Goal: Information Seeking & Learning: Learn about a topic

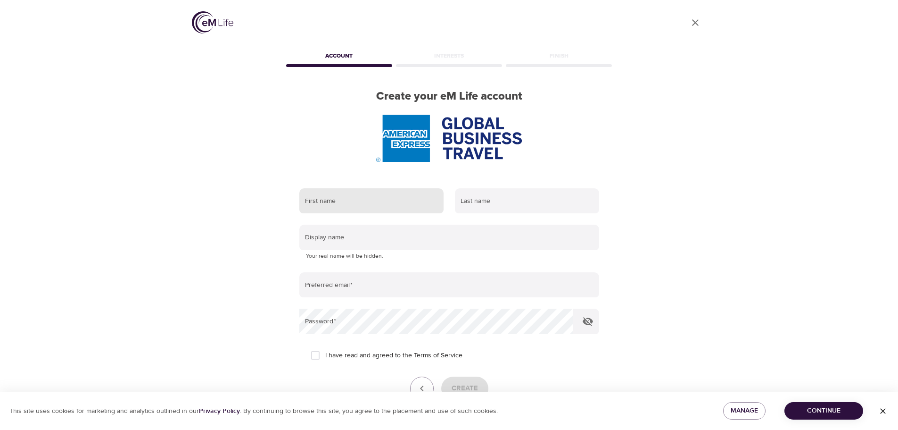
click at [319, 202] on input "text" at bounding box center [371, 200] width 144 height 25
type input "[PERSON_NAME]"
click at [513, 203] on input "text" at bounding box center [527, 200] width 144 height 25
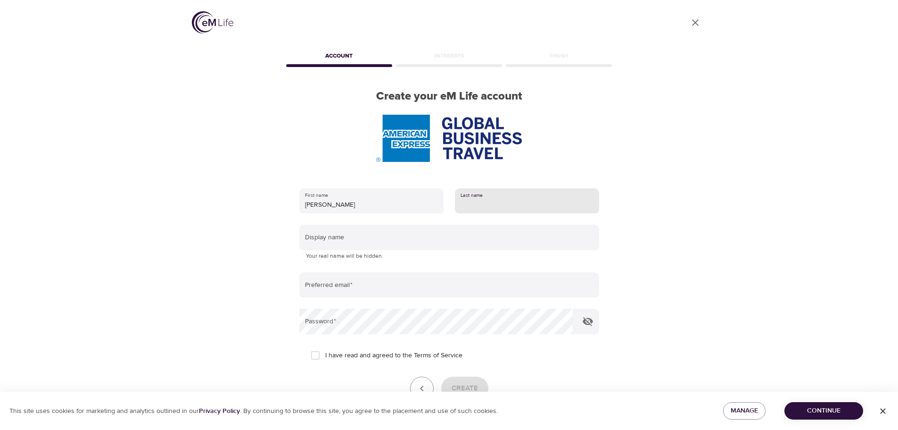
type input "[PERSON_NAME]"
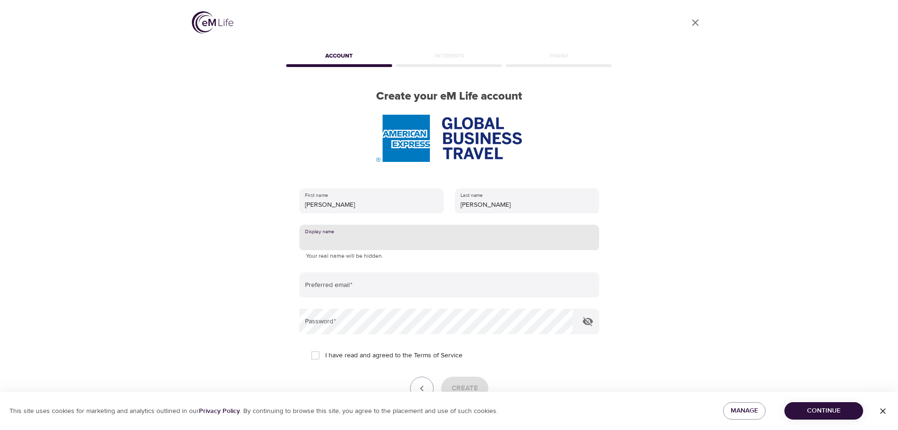
click at [332, 236] on input "text" at bounding box center [449, 236] width 300 height 25
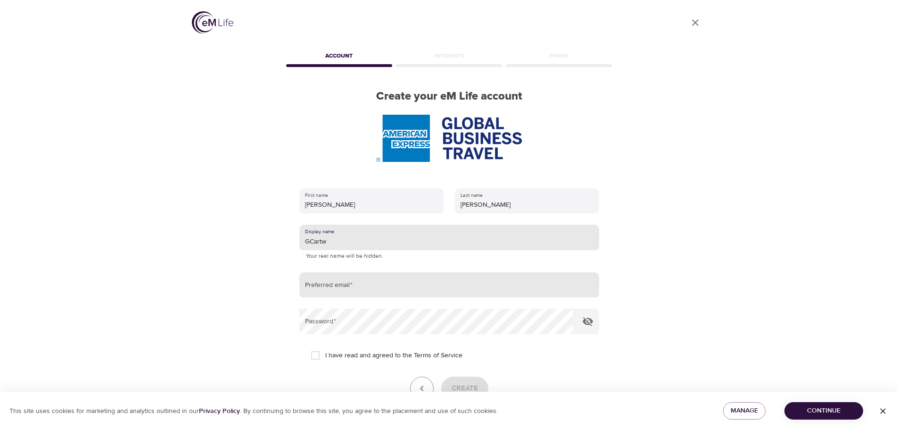
type input "GCartw"
click at [307, 285] on input "email" at bounding box center [449, 284] width 300 height 25
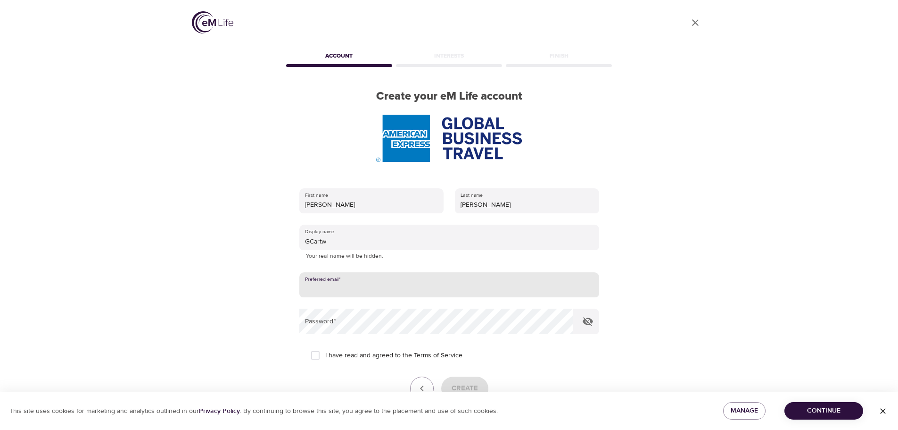
type input "[PERSON_NAME][EMAIL_ADDRESS][PERSON_NAME][DOMAIN_NAME]"
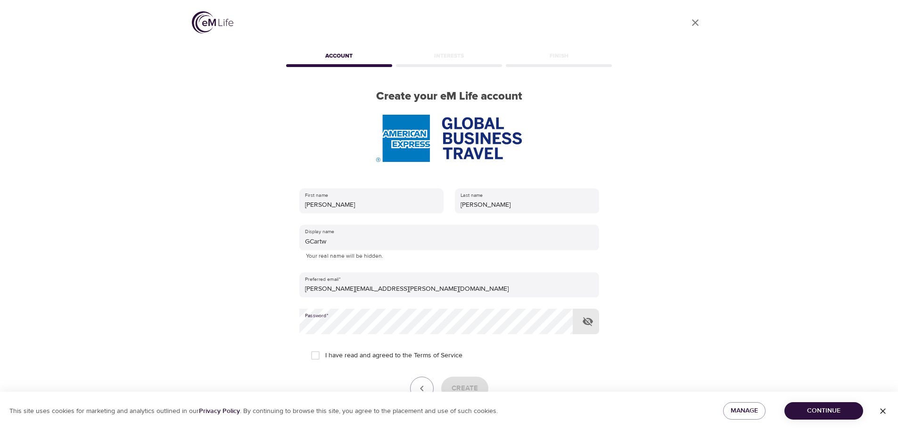
click at [314, 359] on input "I have read and agreed to the Terms of Service" at bounding box center [316, 355] width 20 height 20
checkbox input "true"
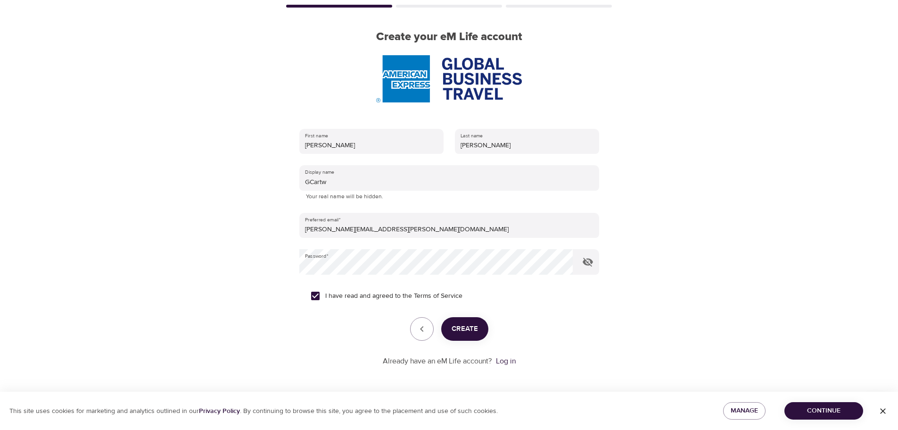
scroll to position [60, 0]
click at [460, 331] on span "Create" at bounding box center [465, 328] width 26 height 12
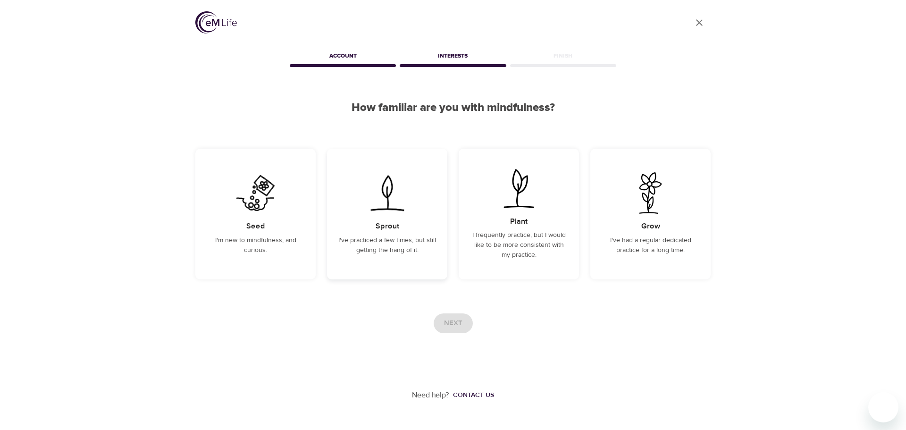
click at [394, 245] on p "I've practiced a few times, but still getting the hang of it." at bounding box center [387, 245] width 98 height 20
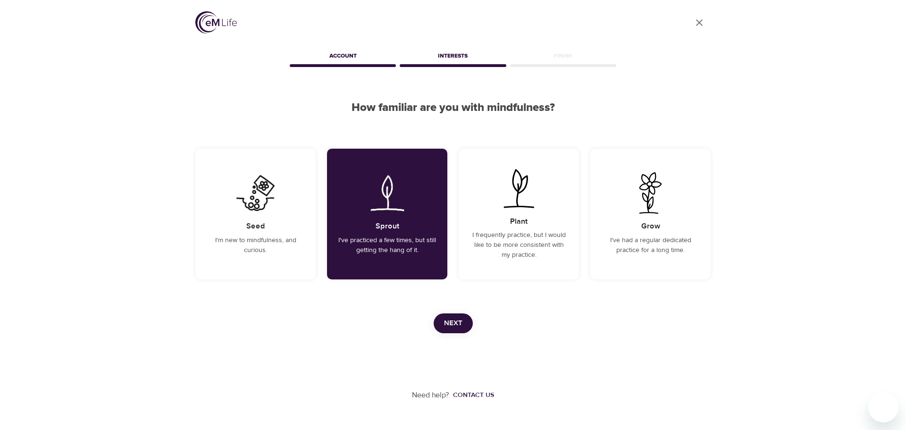
click at [448, 320] on span "Next" at bounding box center [453, 323] width 18 height 12
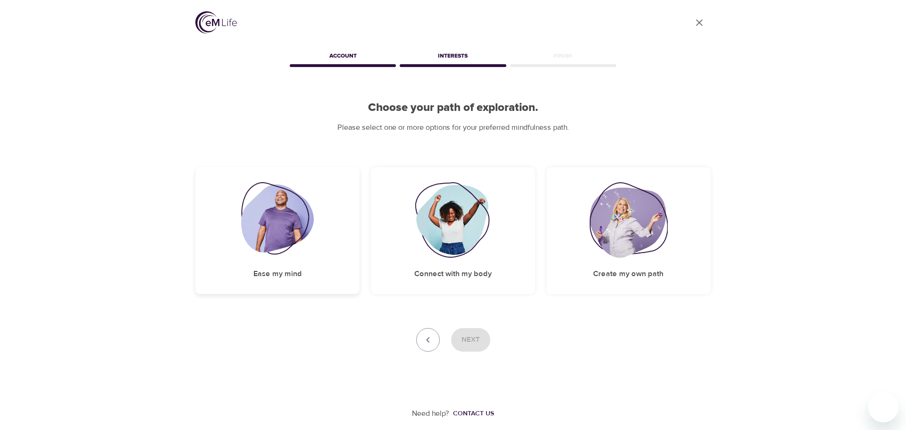
click at [286, 230] on img at bounding box center [277, 219] width 73 height 75
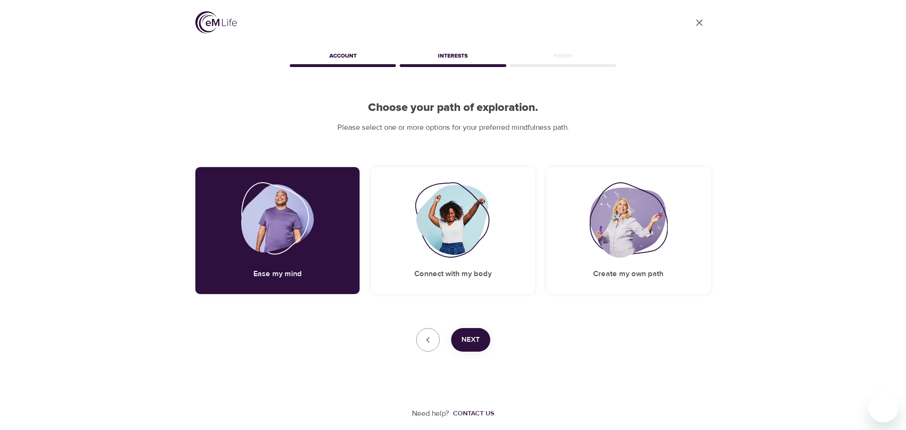
click at [475, 339] on span "Next" at bounding box center [470, 339] width 18 height 12
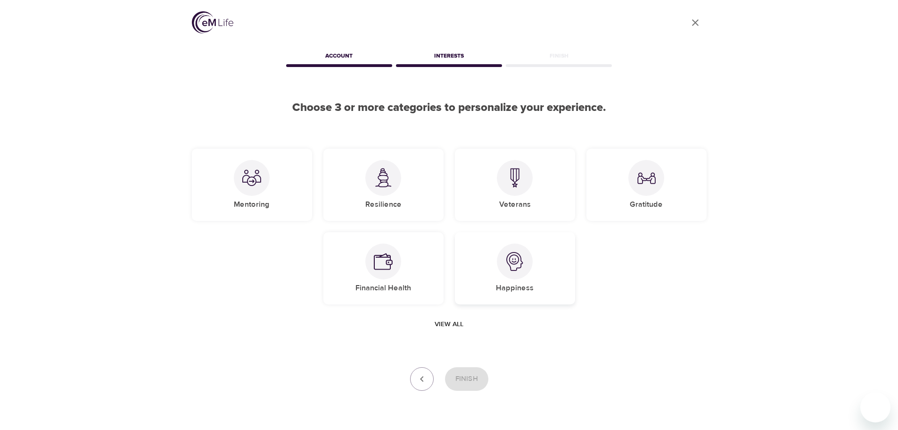
click at [551, 272] on div "Happiness" at bounding box center [515, 268] width 120 height 72
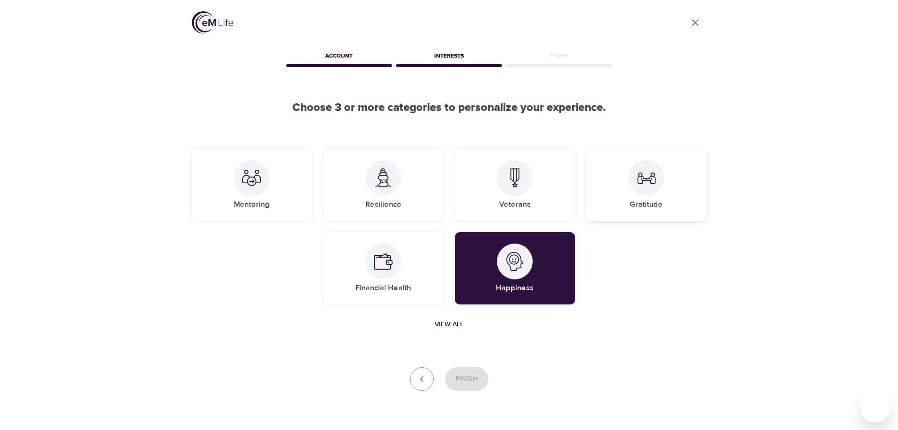
click at [617, 212] on div "Gratitude" at bounding box center [647, 185] width 120 height 72
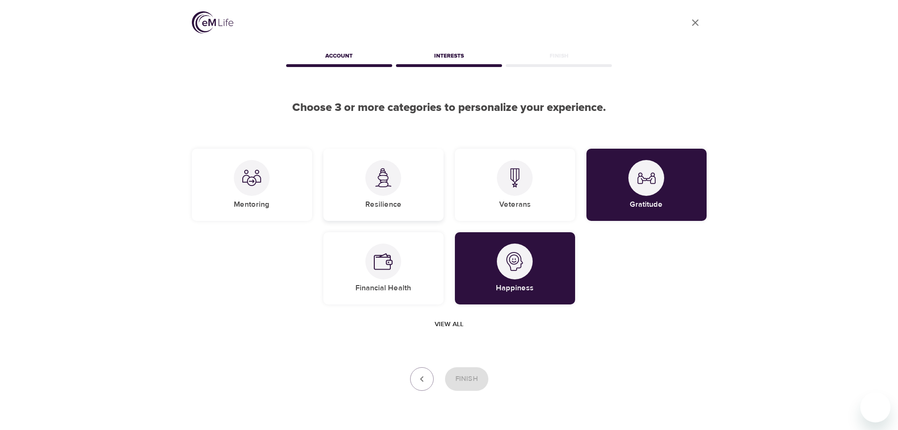
click at [402, 205] on div "Resilience" at bounding box center [384, 185] width 120 height 72
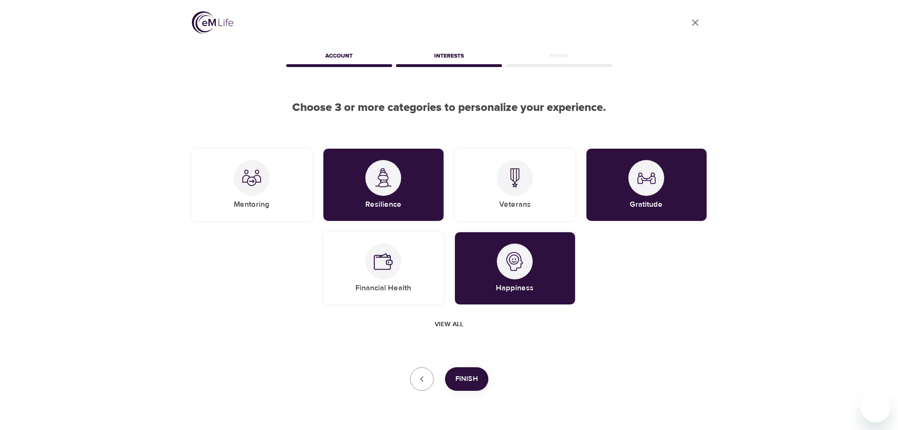
click at [458, 377] on span "Finish" at bounding box center [467, 379] width 23 height 12
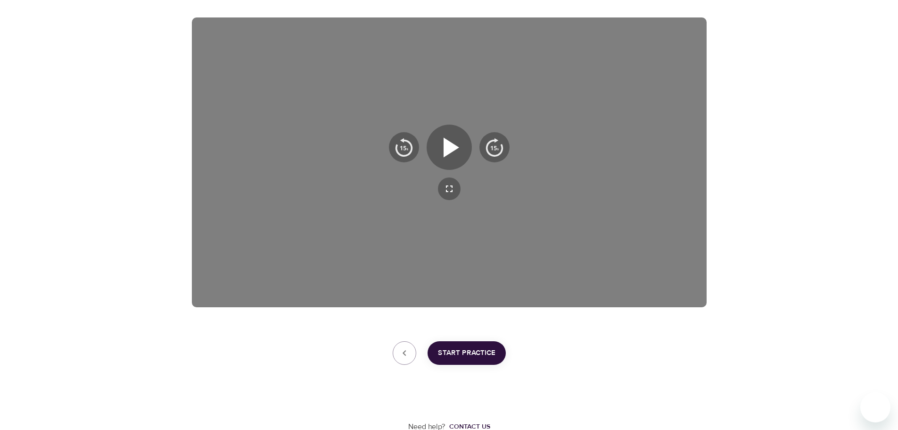
scroll to position [152, 0]
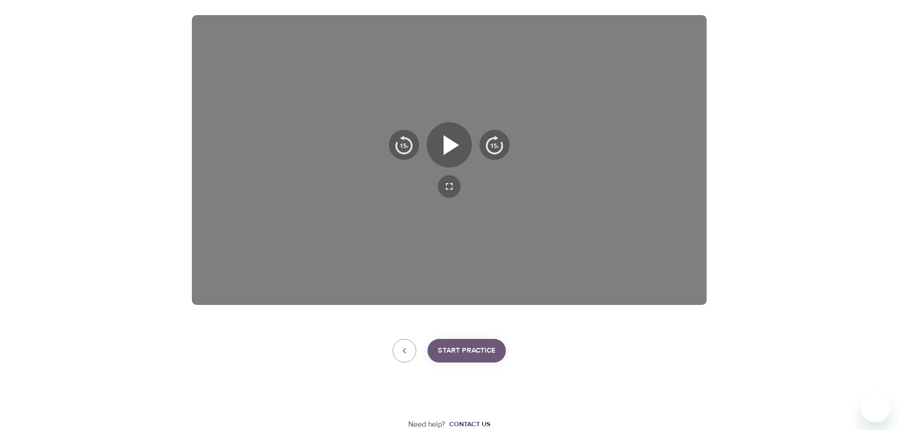
click at [474, 341] on button "Start Practice" at bounding box center [467, 351] width 78 height 24
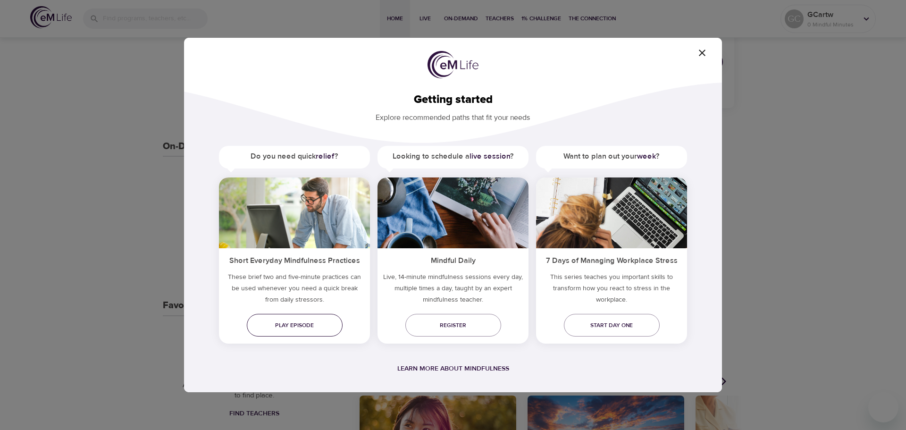
click at [274, 324] on span "Play episode" at bounding box center [294, 325] width 81 height 10
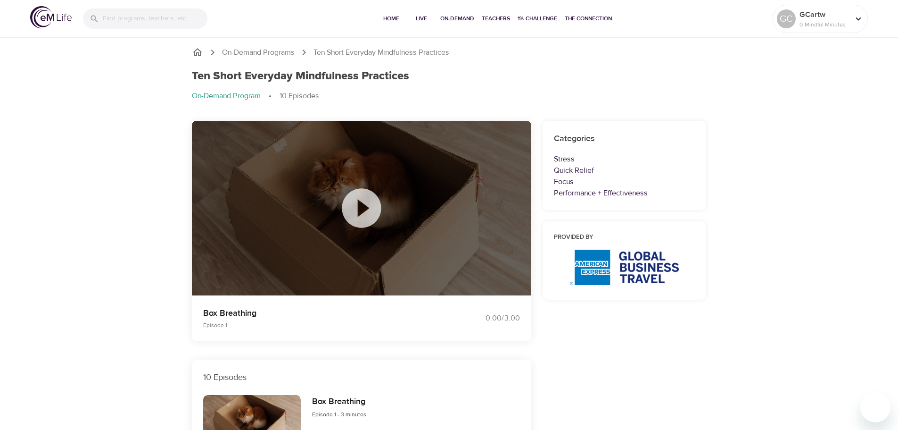
click at [364, 205] on icon at bounding box center [361, 207] width 47 height 47
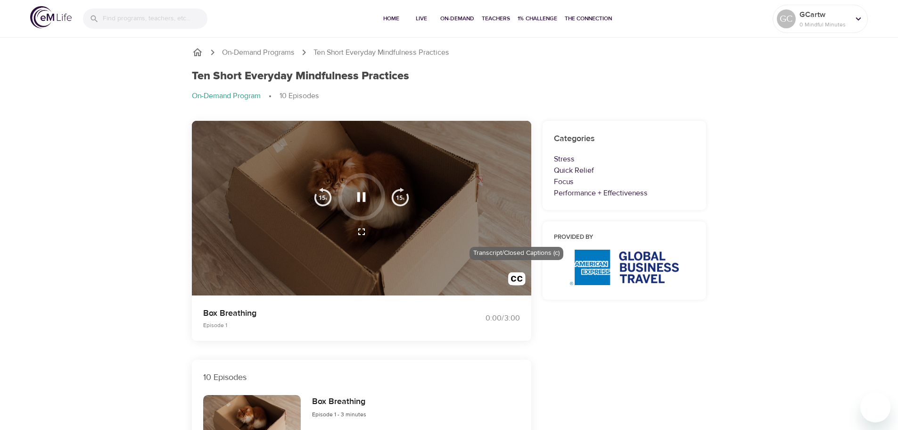
click at [518, 277] on img "button" at bounding box center [516, 280] width 17 height 17
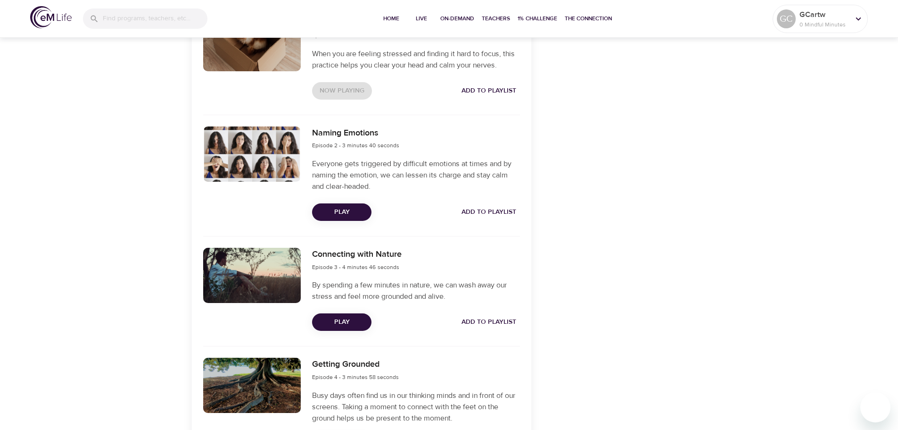
scroll to position [421, 0]
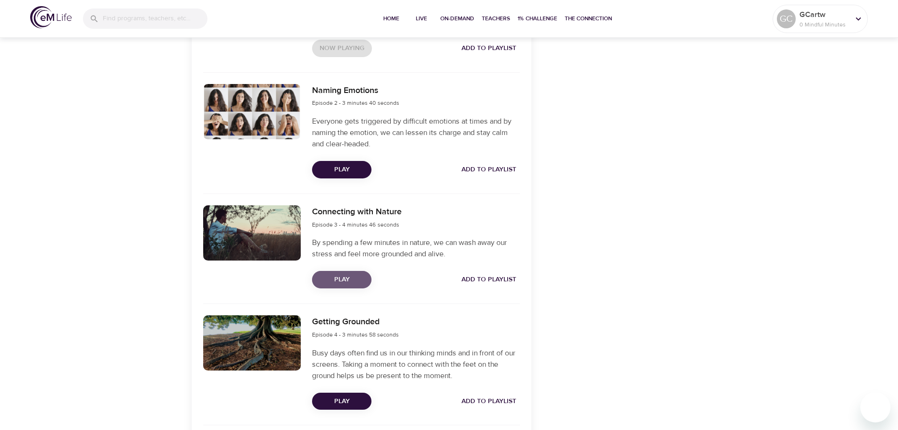
click at [342, 275] on span "Play" at bounding box center [342, 280] width 44 height 12
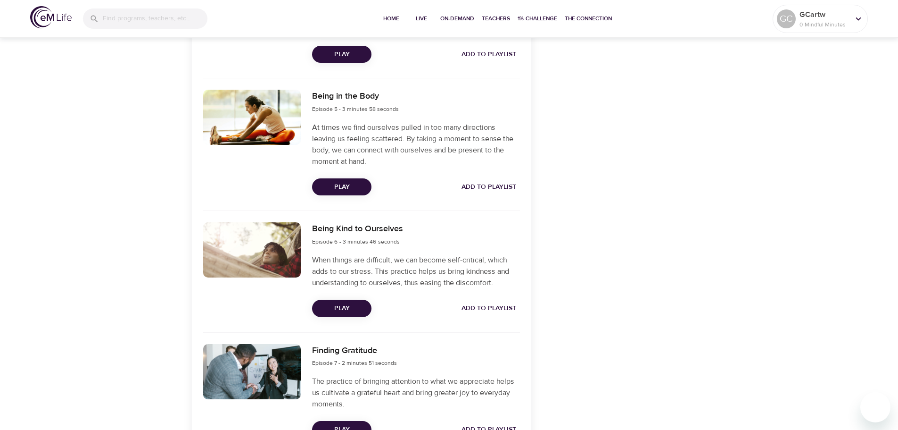
scroll to position [704, 0]
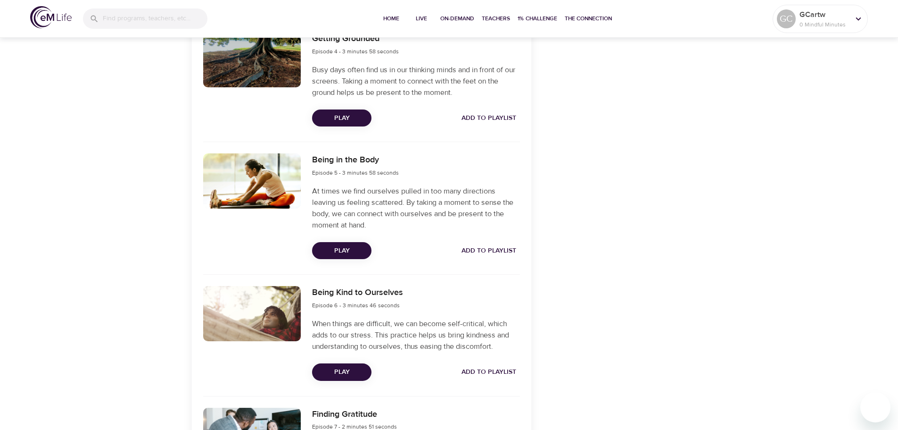
click at [331, 249] on span "Play" at bounding box center [342, 251] width 44 height 12
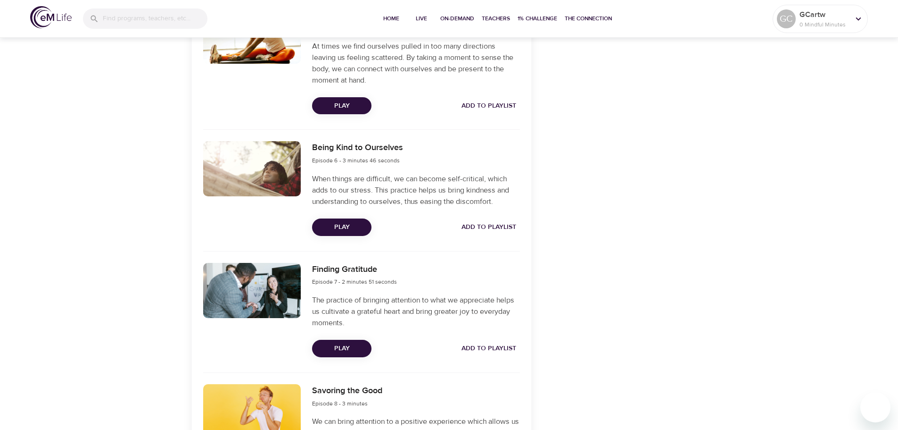
scroll to position [896, 0]
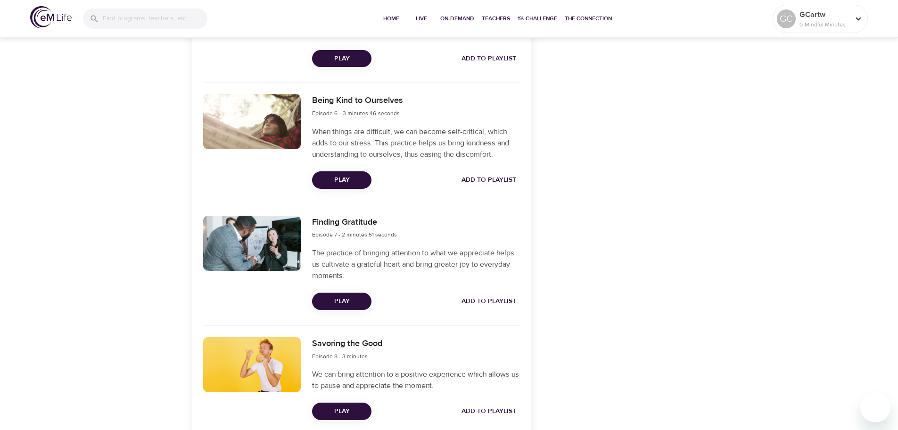
click at [344, 302] on span "Play" at bounding box center [342, 301] width 44 height 12
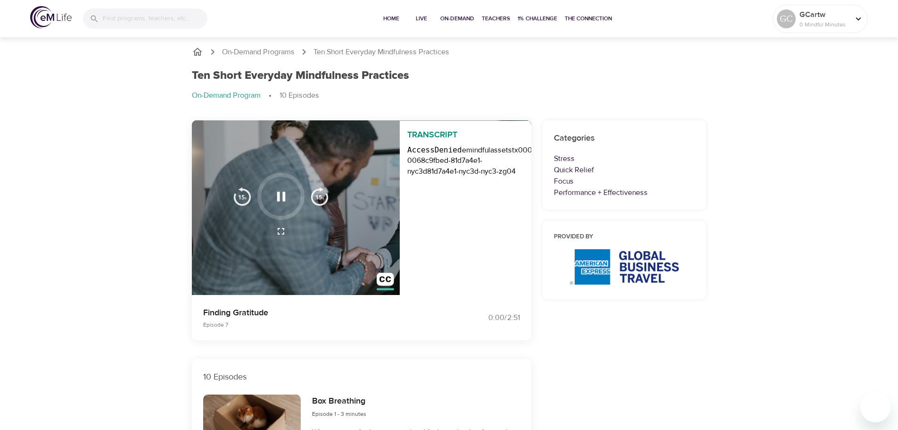
scroll to position [0, 0]
